Goal: Task Accomplishment & Management: Manage account settings

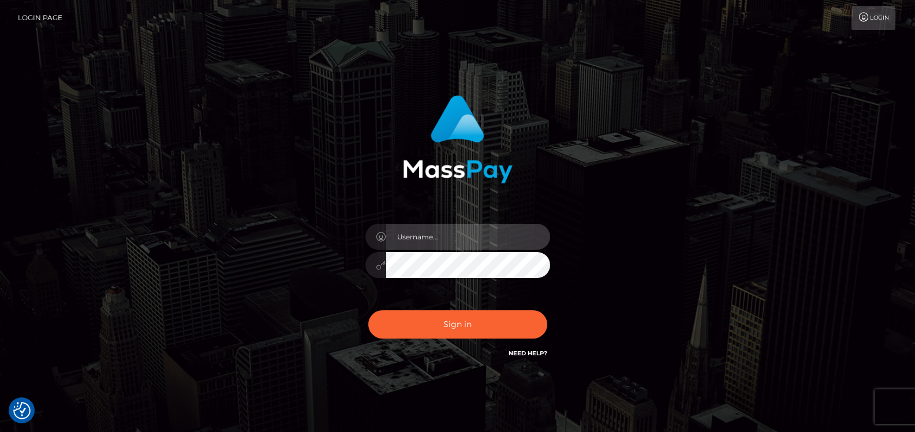
click at [483, 238] on input "text" at bounding box center [468, 237] width 164 height 26
click at [469, 230] on input "text" at bounding box center [468, 237] width 164 height 26
type input "[EMAIL_ADDRESS][DOMAIN_NAME]"
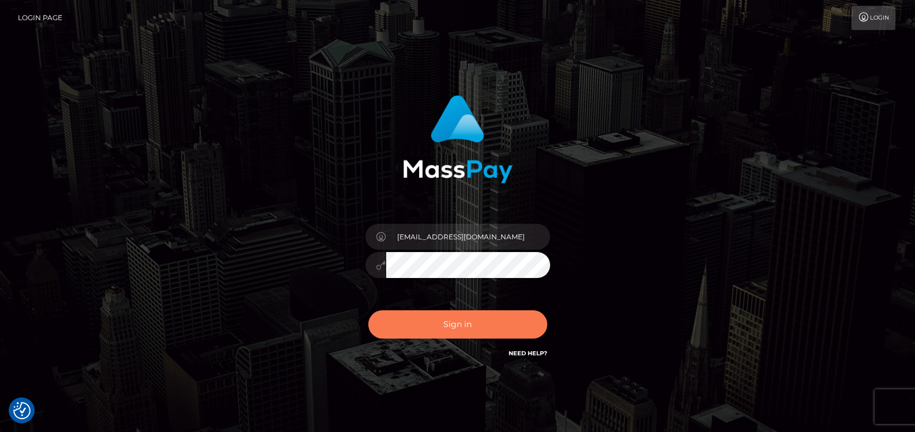
click at [467, 323] on button "Sign in" at bounding box center [457, 325] width 179 height 28
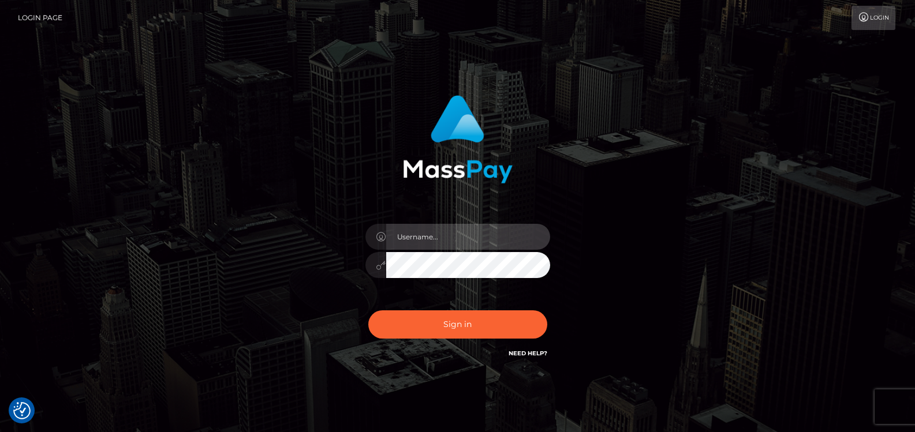
click at [473, 237] on input "text" at bounding box center [468, 237] width 164 height 26
type input "[EMAIL_ADDRESS][DOMAIN_NAME]"
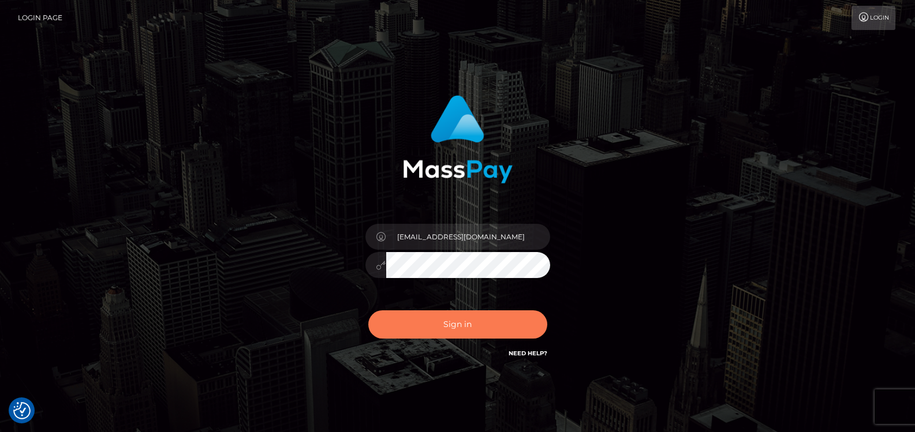
click at [459, 327] on button "Sign in" at bounding box center [457, 325] width 179 height 28
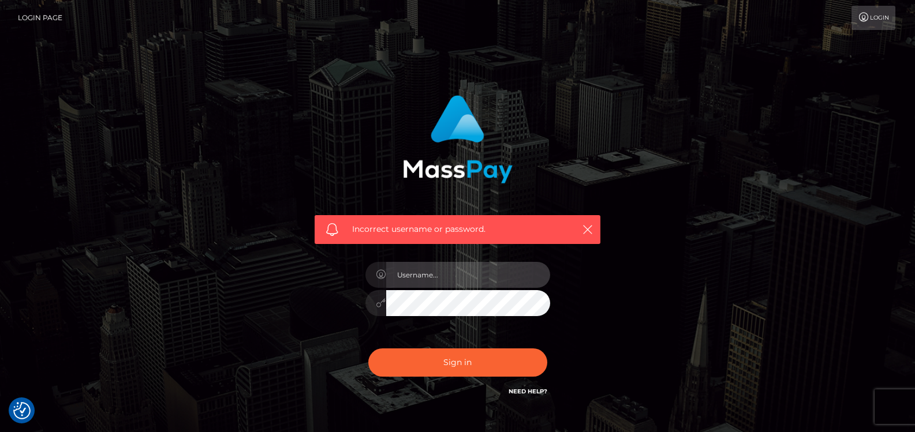
click at [449, 265] on input "text" at bounding box center [468, 275] width 164 height 26
type input "[EMAIL_ADDRESS][DOMAIN_NAME]"
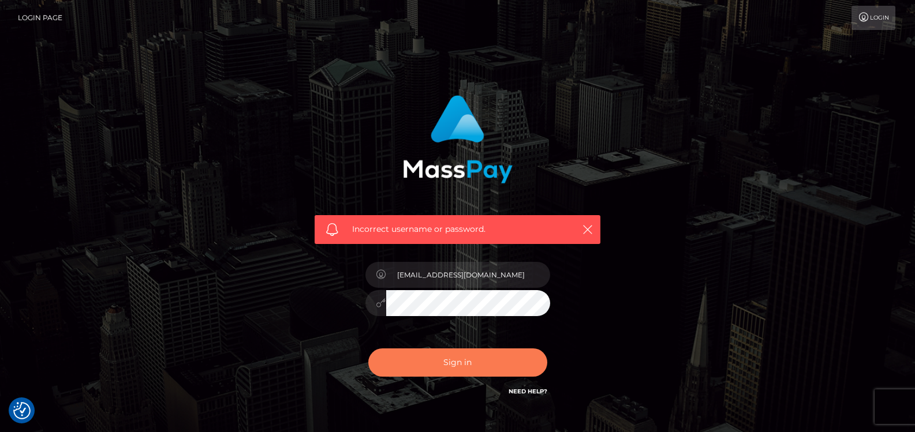
click at [441, 356] on button "Sign in" at bounding box center [457, 363] width 179 height 28
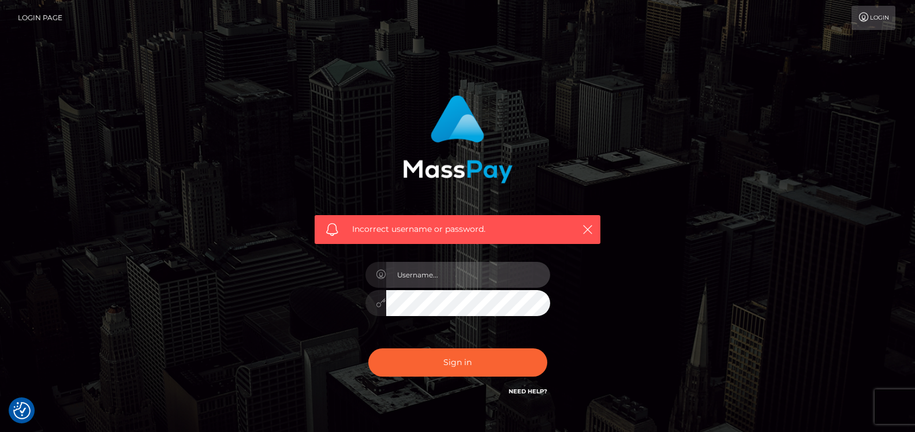
click at [506, 280] on input "text" at bounding box center [468, 275] width 164 height 26
type input "[EMAIL_ADDRESS][DOMAIN_NAME]"
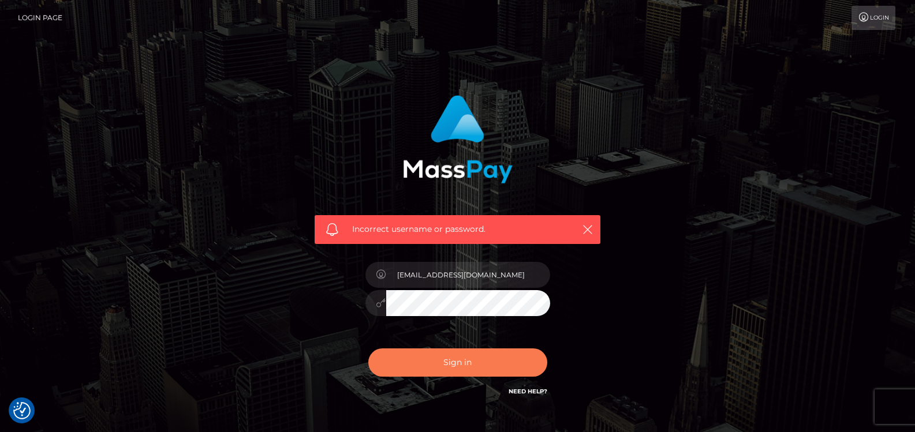
click at [474, 364] on button "Sign in" at bounding box center [457, 363] width 179 height 28
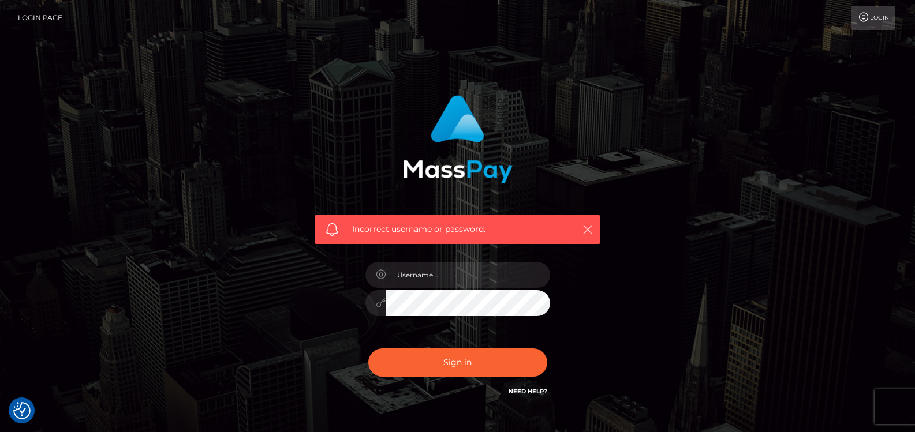
click at [585, 231] on icon "button" at bounding box center [588, 230] width 12 height 12
click at [591, 229] on icon "button" at bounding box center [588, 230] width 12 height 12
click at [457, 276] on input "text" at bounding box center [468, 275] width 164 height 26
type input "peerkaehler1@gmail.com"
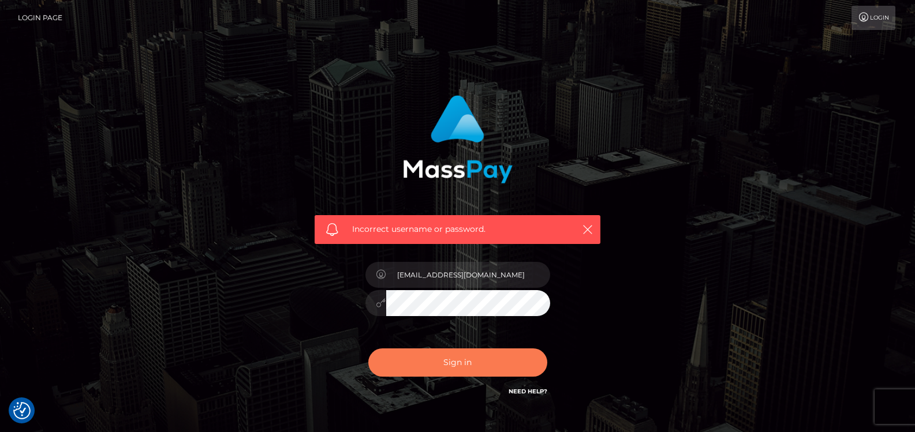
click at [409, 364] on button "Sign in" at bounding box center [457, 363] width 179 height 28
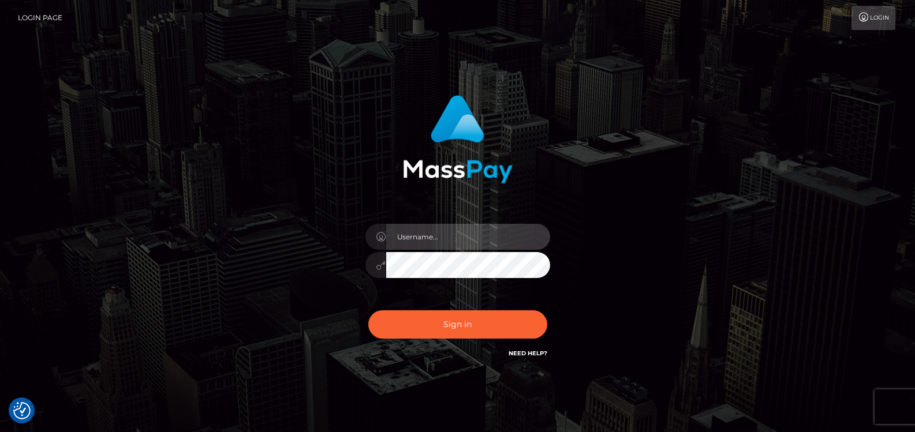
click at [505, 242] on input "text" at bounding box center [468, 237] width 164 height 26
type input "[EMAIL_ADDRESS][DOMAIN_NAME]"
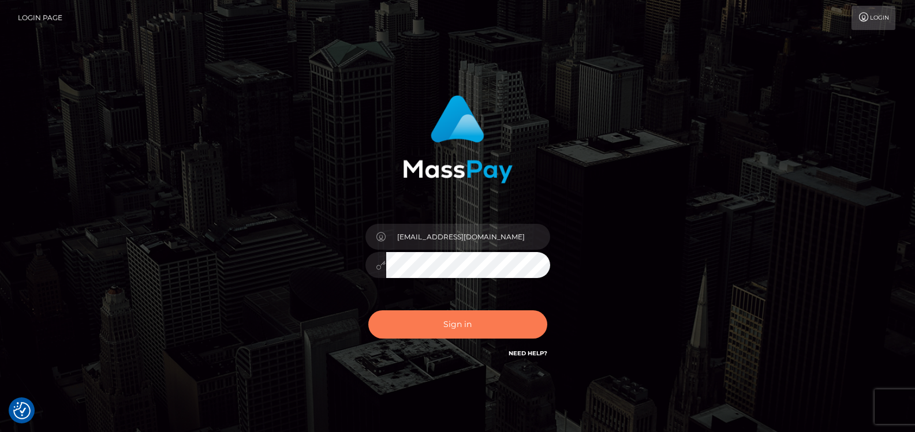
click at [478, 329] on button "Sign in" at bounding box center [457, 325] width 179 height 28
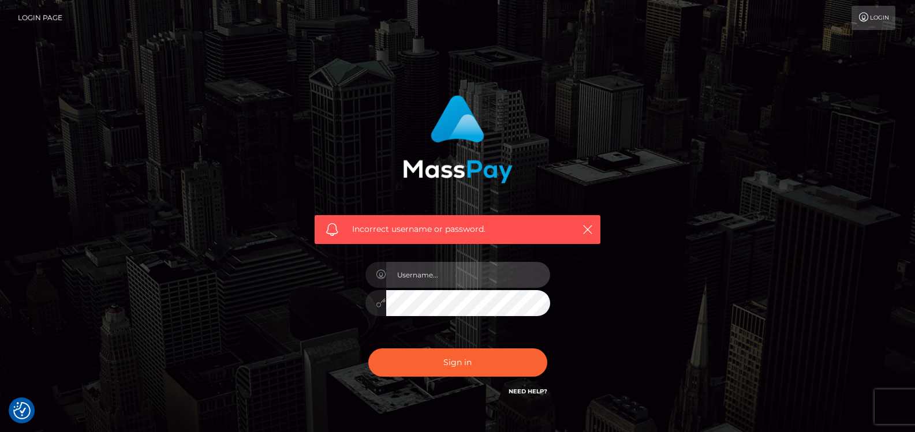
click at [471, 268] on input "text" at bounding box center [468, 275] width 164 height 26
type input "[EMAIL_ADDRESS][DOMAIN_NAME]"
click at [688, 282] on div "Incorrect username or password. peerkaehler1@gmail.com" at bounding box center [458, 253] width 658 height 332
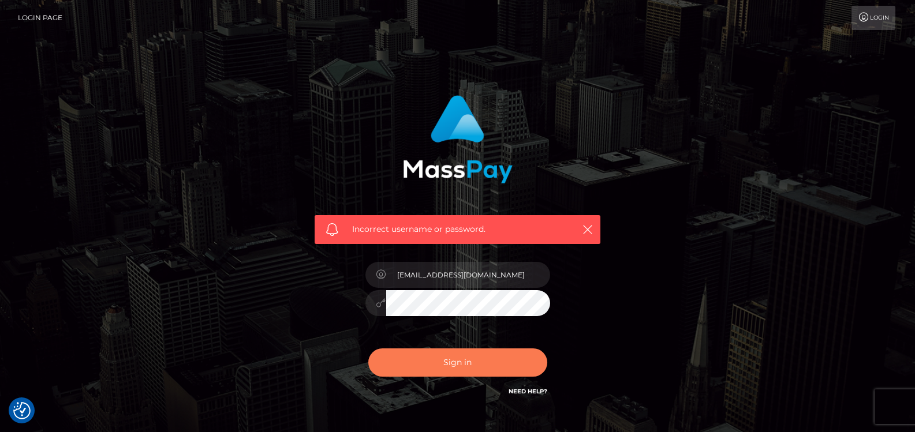
click at [476, 359] on button "Sign in" at bounding box center [457, 363] width 179 height 28
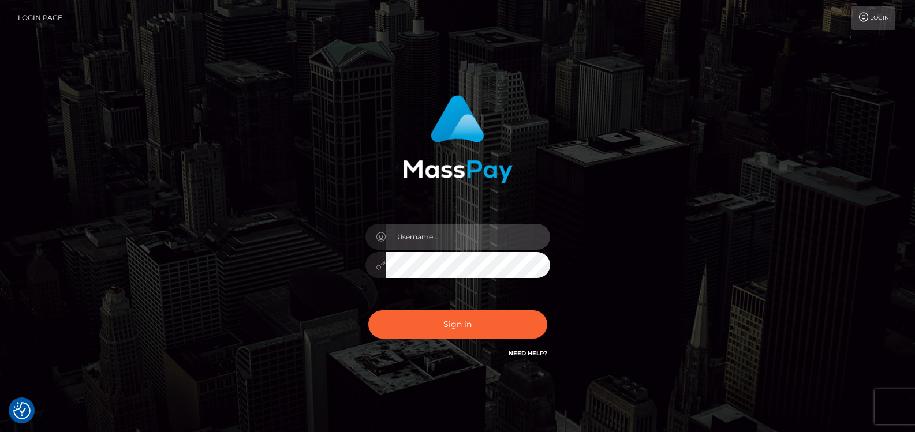
click at [514, 237] on input "text" at bounding box center [468, 237] width 164 height 26
type input "[EMAIL_ADDRESS][DOMAIN_NAME]"
click at [376, 268] on icon at bounding box center [381, 265] width 10 height 9
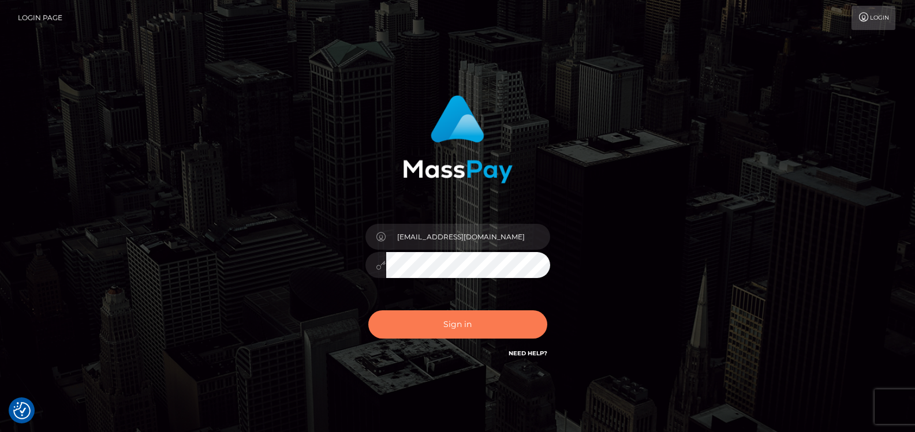
click at [488, 326] on button "Sign in" at bounding box center [457, 325] width 179 height 28
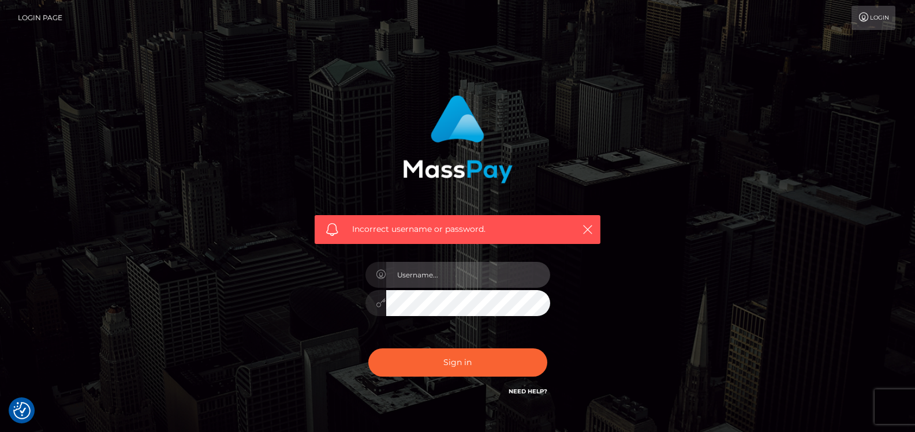
type input "[EMAIL_ADDRESS][DOMAIN_NAME]"
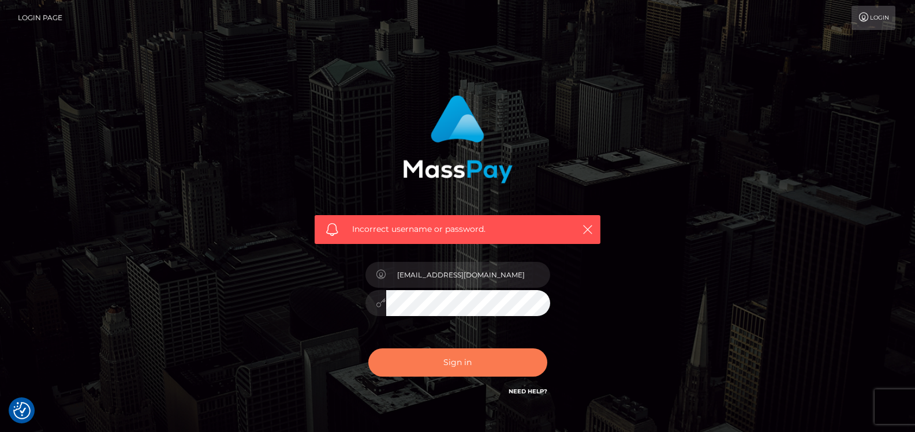
click at [481, 359] on button "Sign in" at bounding box center [457, 363] width 179 height 28
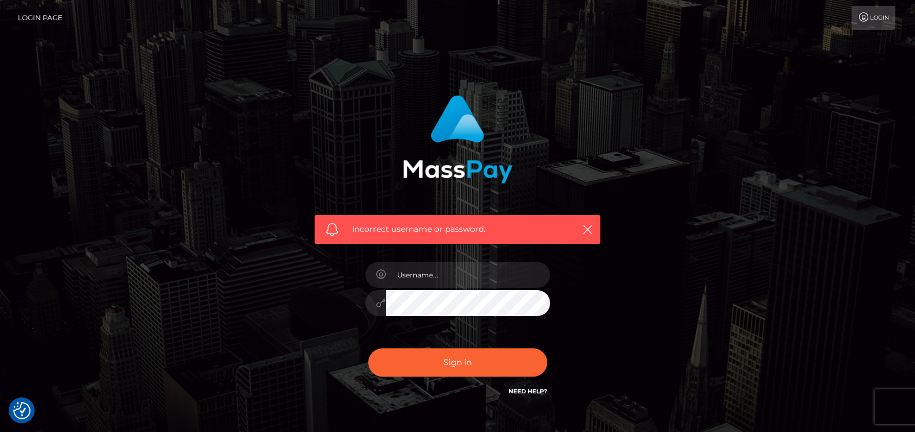
click at [528, 392] on link "Need Help?" at bounding box center [528, 392] width 39 height 8
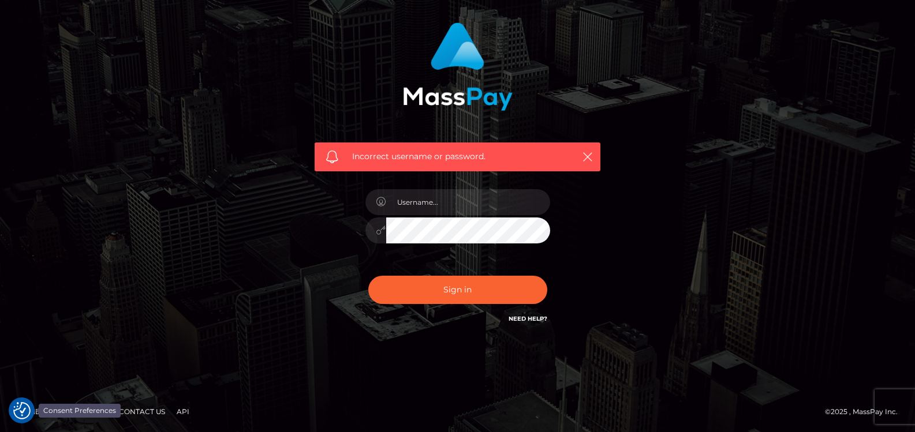
click at [27, 409] on img "Consent Preferences" at bounding box center [21, 410] width 17 height 17
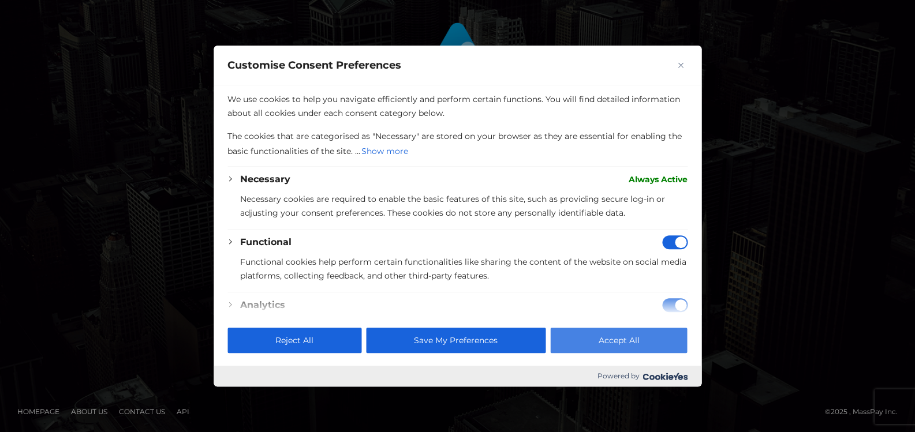
click at [628, 340] on button "Accept All" at bounding box center [619, 340] width 137 height 25
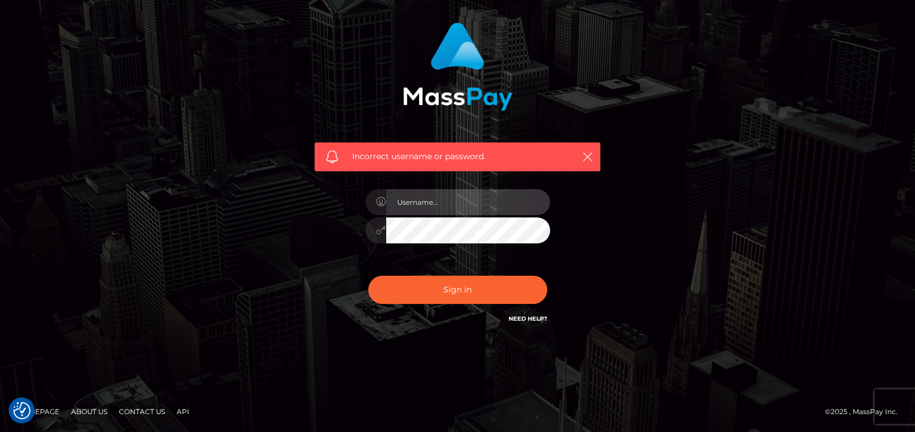
click at [468, 205] on input "text" at bounding box center [468, 202] width 164 height 26
type input "peerkaehler1@gmail.com"
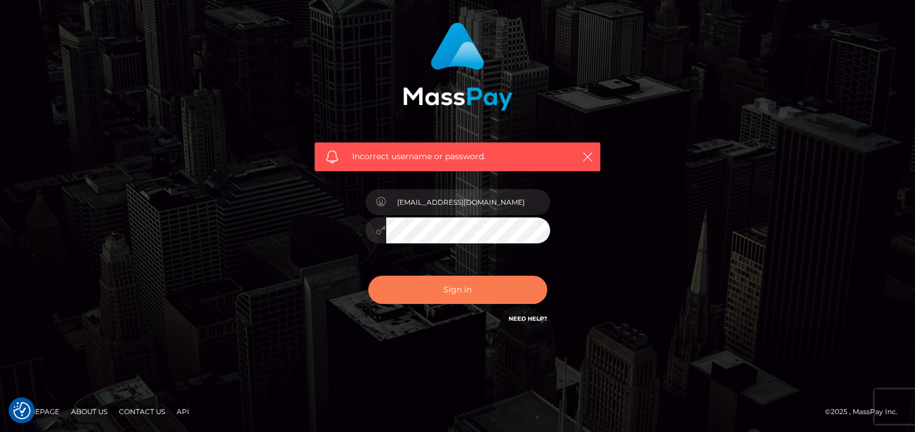
click at [453, 291] on button "Sign in" at bounding box center [457, 290] width 179 height 28
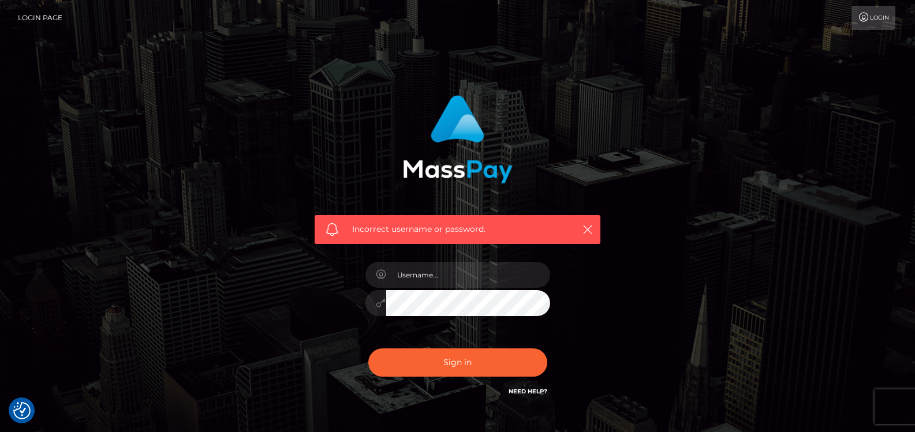
checkbox input "true"
click at [523, 390] on link "Need Help?" at bounding box center [528, 392] width 39 height 8
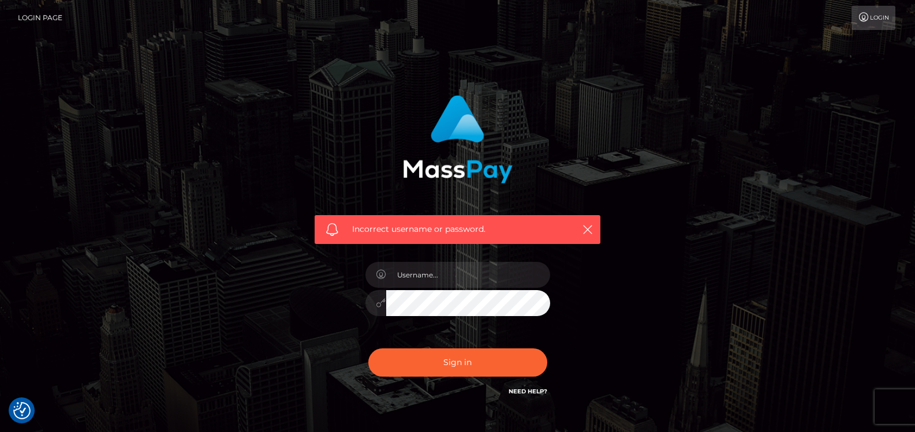
click at [878, 15] on link "Login" at bounding box center [874, 18] width 44 height 24
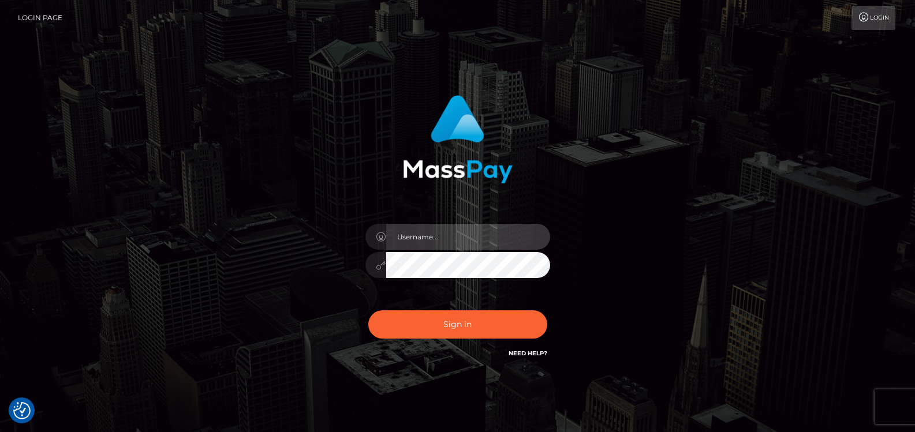
click at [480, 233] on input "text" at bounding box center [468, 237] width 164 height 26
type input "peerkaehler1@gmail.com"
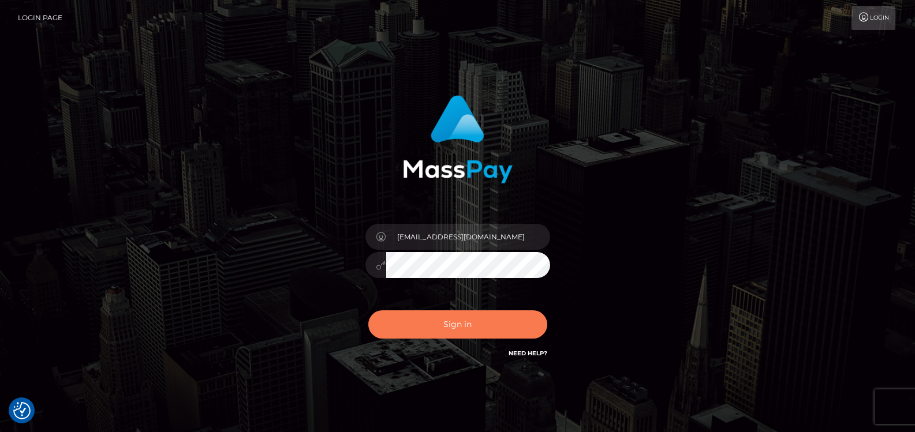
click at [468, 327] on button "Sign in" at bounding box center [457, 325] width 179 height 28
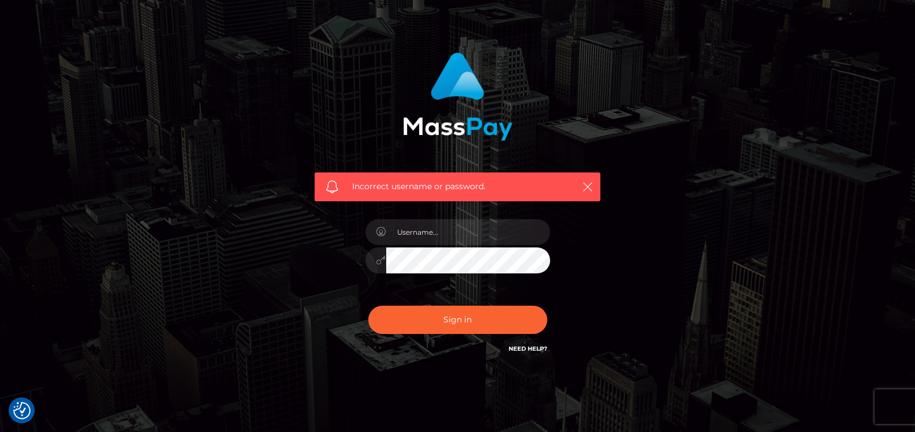
scroll to position [73, 0]
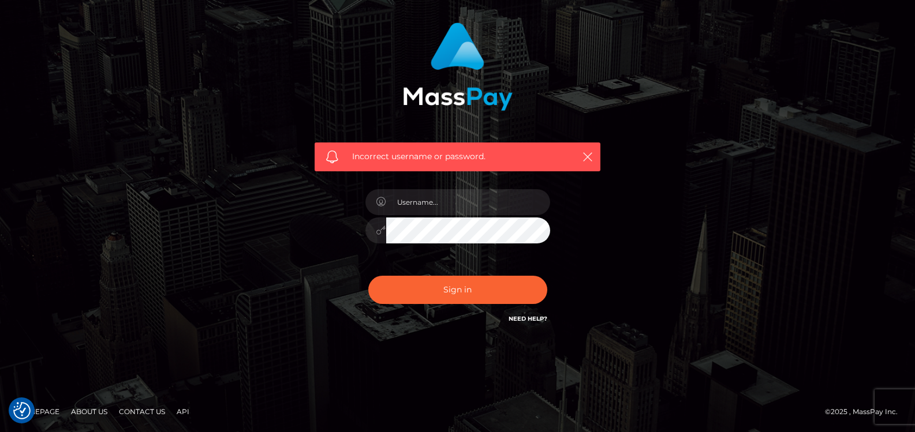
click at [541, 320] on link "Need Help?" at bounding box center [528, 319] width 39 height 8
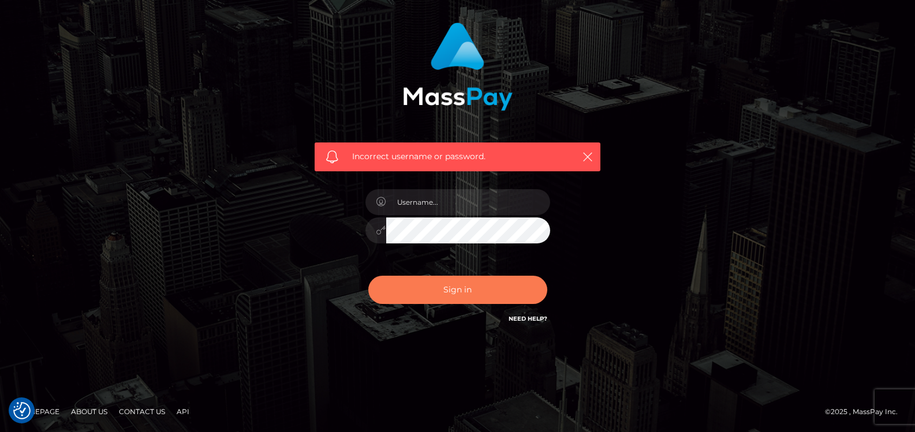
click at [467, 292] on button "Sign in" at bounding box center [457, 290] width 179 height 28
